Goal: Check status: Check status

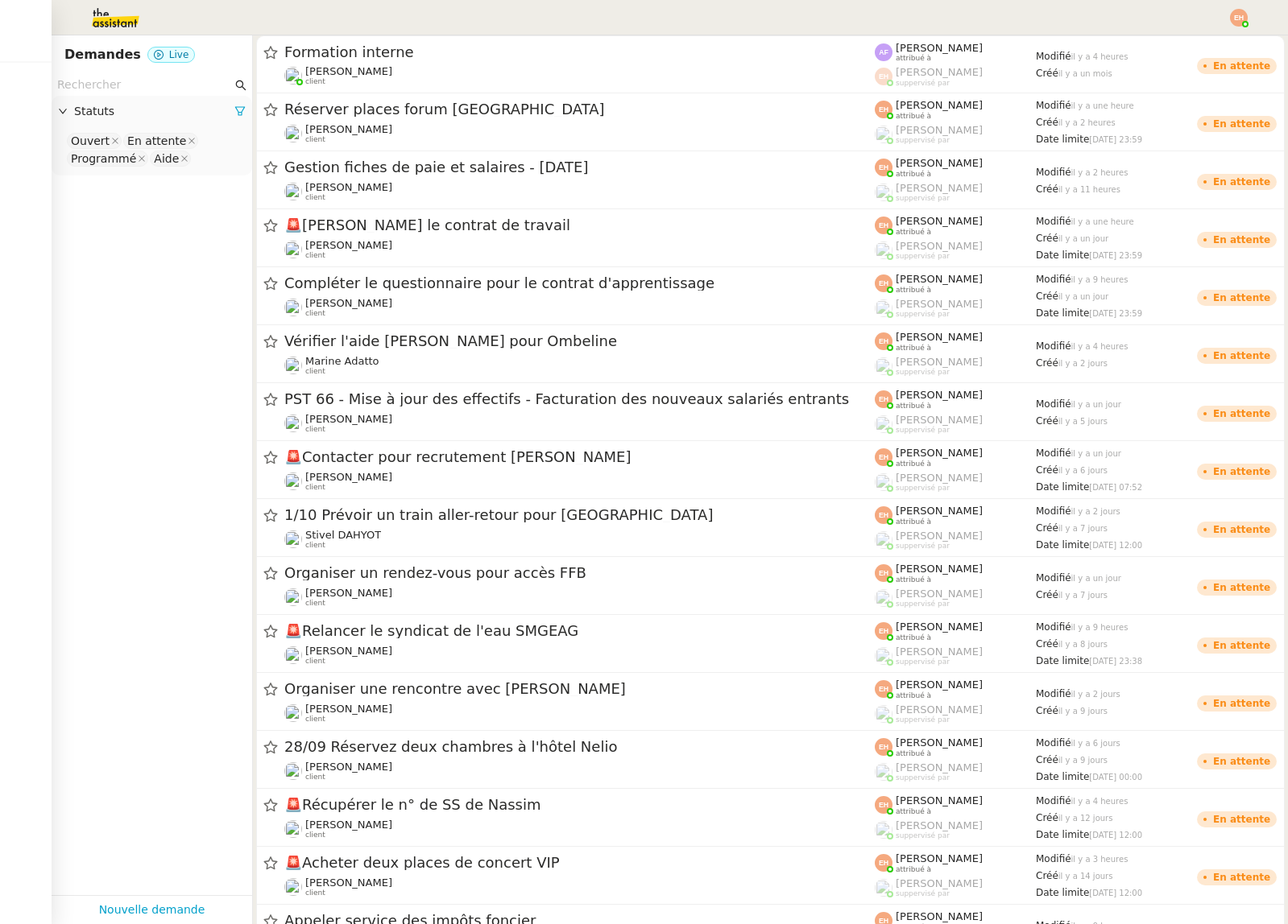
click at [99, 17] on img at bounding box center [103, 18] width 125 height 35
drag, startPoint x: 1242, startPoint y: 3, endPoint x: 1239, endPoint y: 20, distance: 17.3
click at [1240, 9] on div at bounding box center [644, 18] width 1207 height 35
click at [1239, 21] on img at bounding box center [1238, 17] width 18 height 18
click at [1210, 51] on li "Suivi" at bounding box center [1195, 46] width 105 height 23
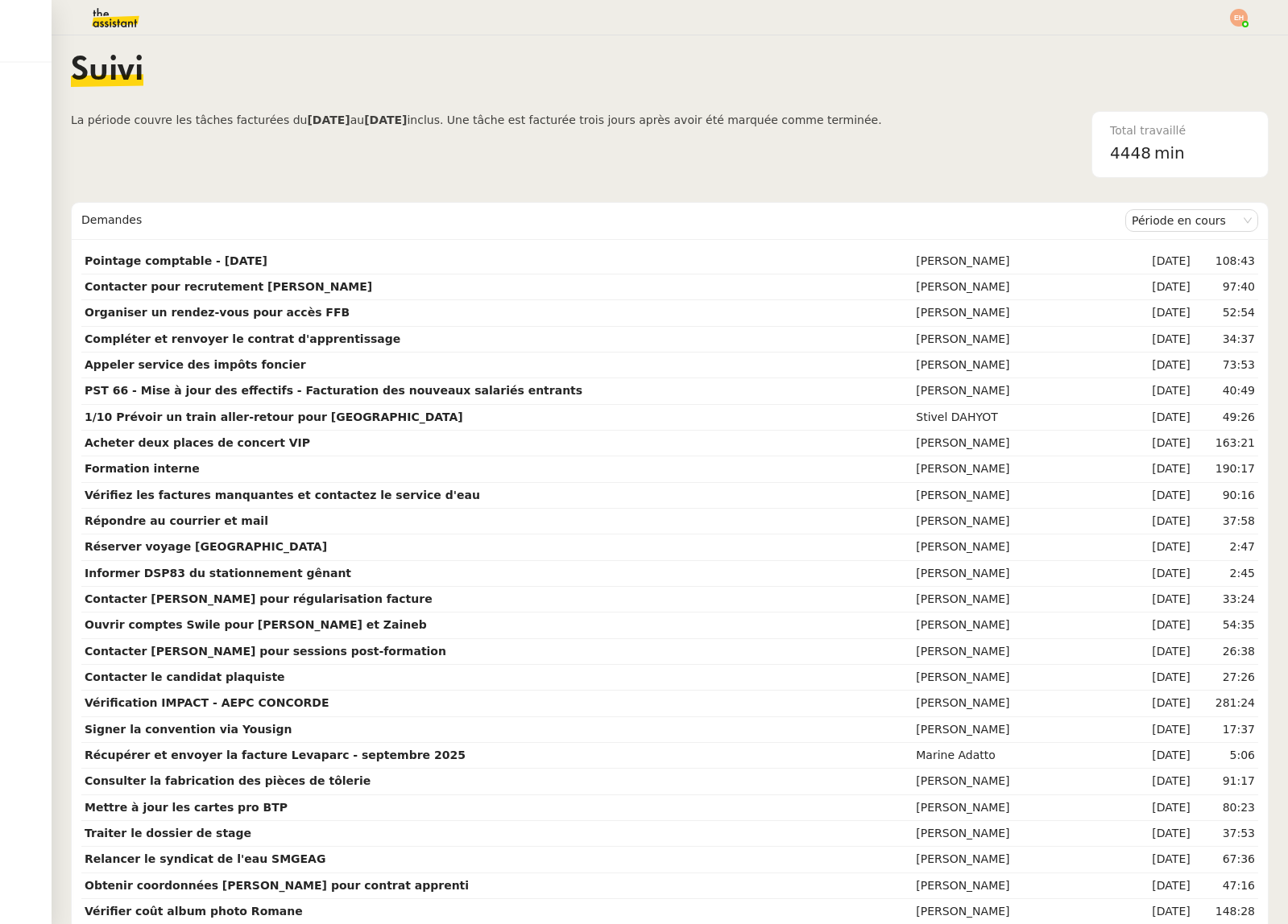
click at [1135, 154] on span "4448" at bounding box center [1130, 153] width 41 height 19
